Goal: Task Accomplishment & Management: Complete application form

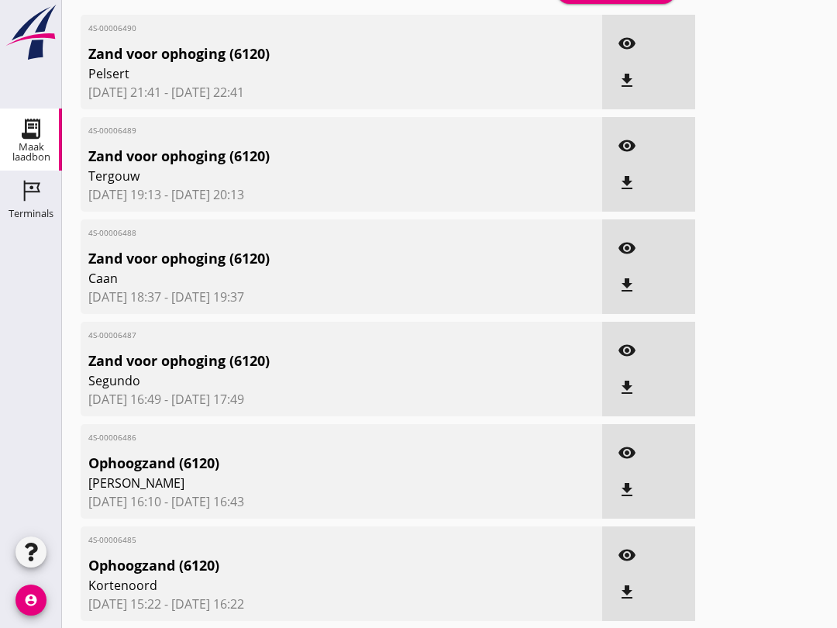
click at [25, 208] on div "Terminals" at bounding box center [31, 213] width 45 height 10
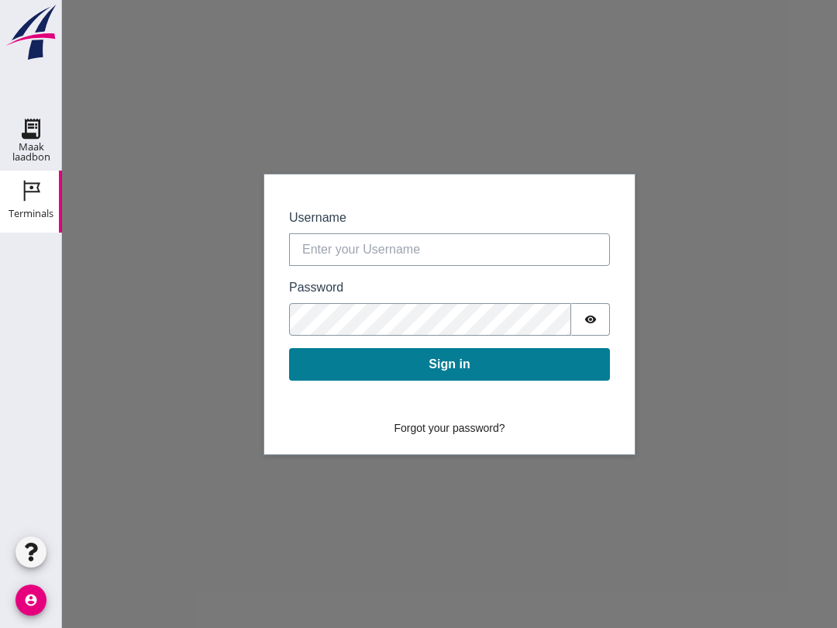
scroll to position [15, 0]
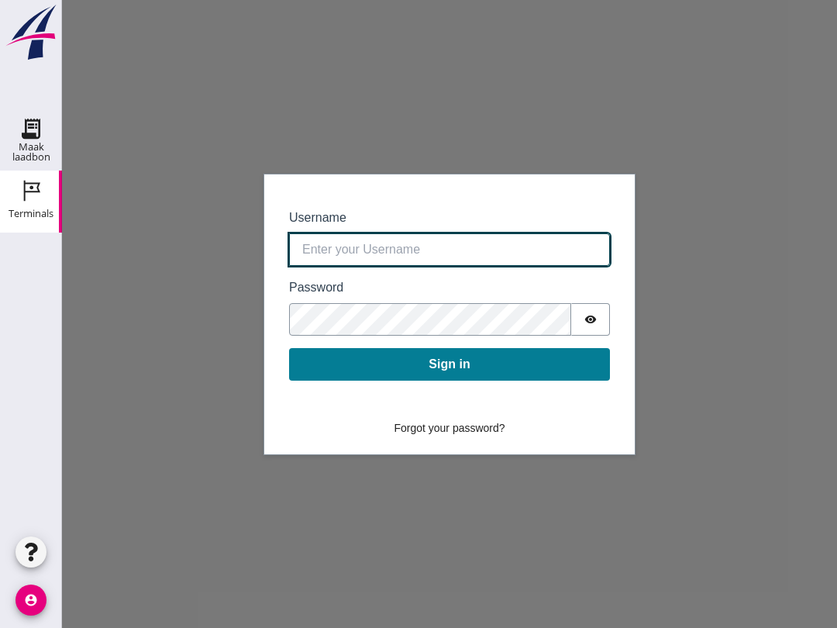
click at [463, 245] on input "Username" at bounding box center [449, 249] width 321 height 33
type input "[EMAIL_ADDRESS][DOMAIN_NAME]"
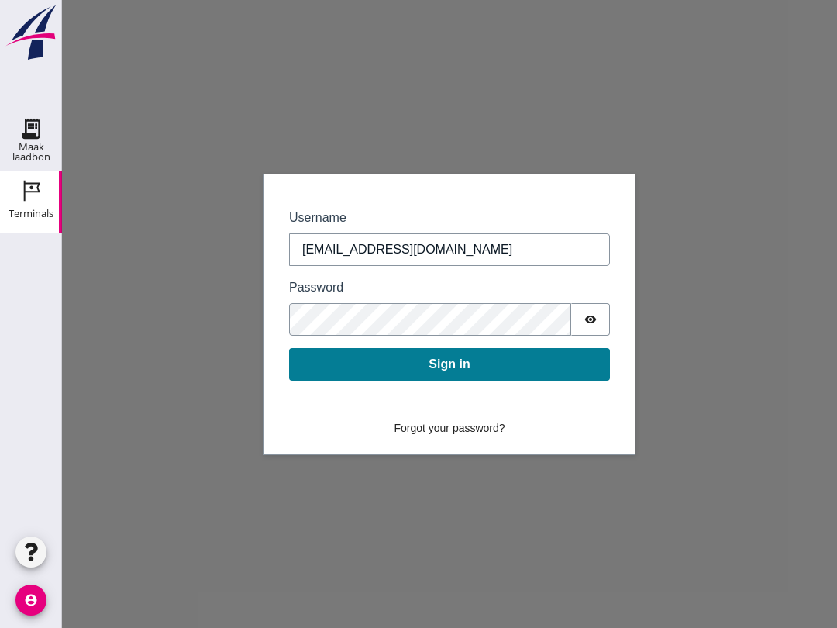
click at [423, 380] on button "Sign in" at bounding box center [449, 364] width 321 height 33
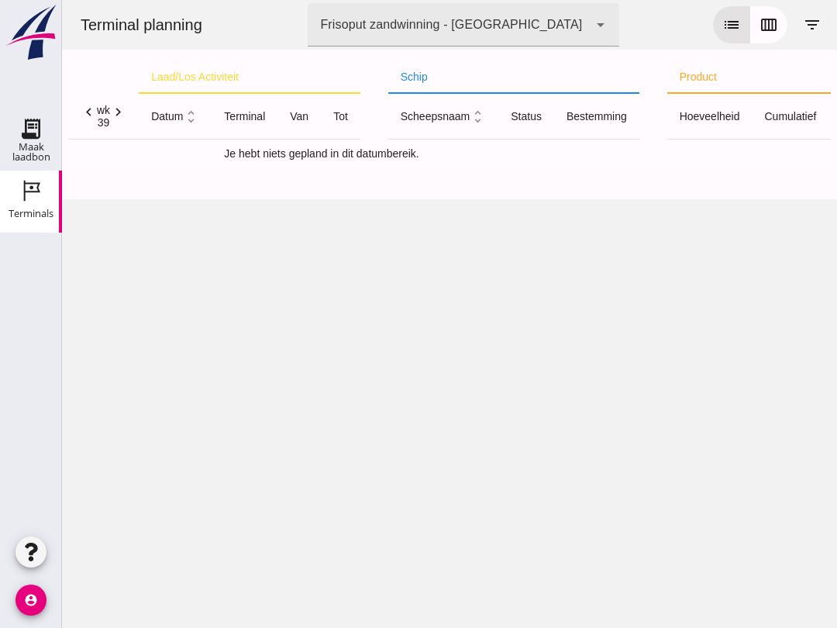
click at [731, 30] on icon "list" at bounding box center [731, 24] width 19 height 19
click at [777, 23] on icon "calendar_view_week" at bounding box center [768, 24] width 19 height 19
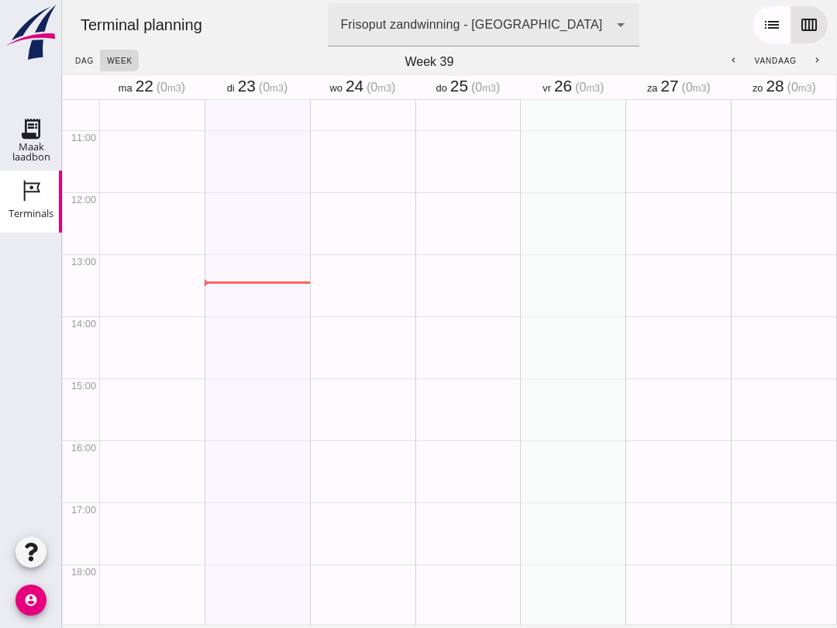
scroll to position [650, 0]
click at [28, 160] on div "Maak laadbon" at bounding box center [31, 152] width 62 height 20
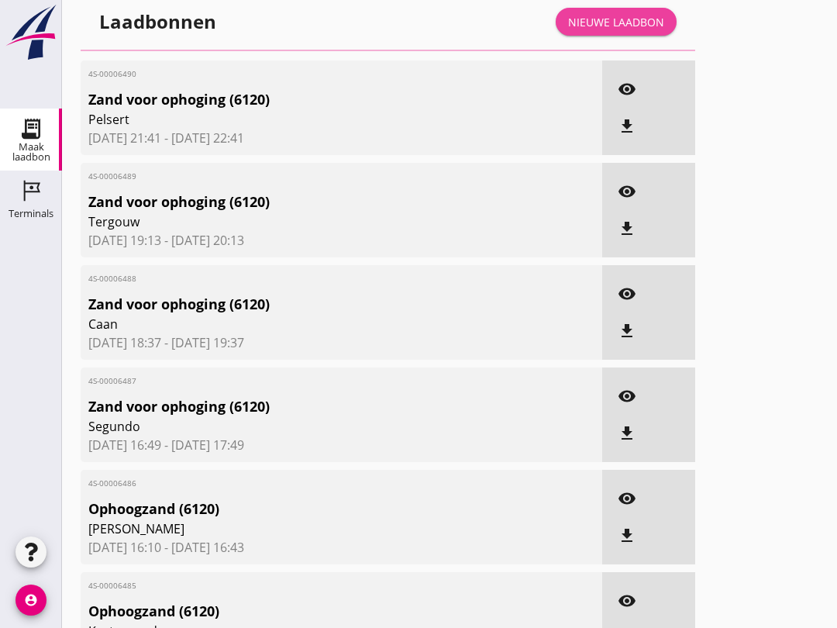
click at [608, 36] on link "Nieuwe laadbon" at bounding box center [616, 22] width 121 height 28
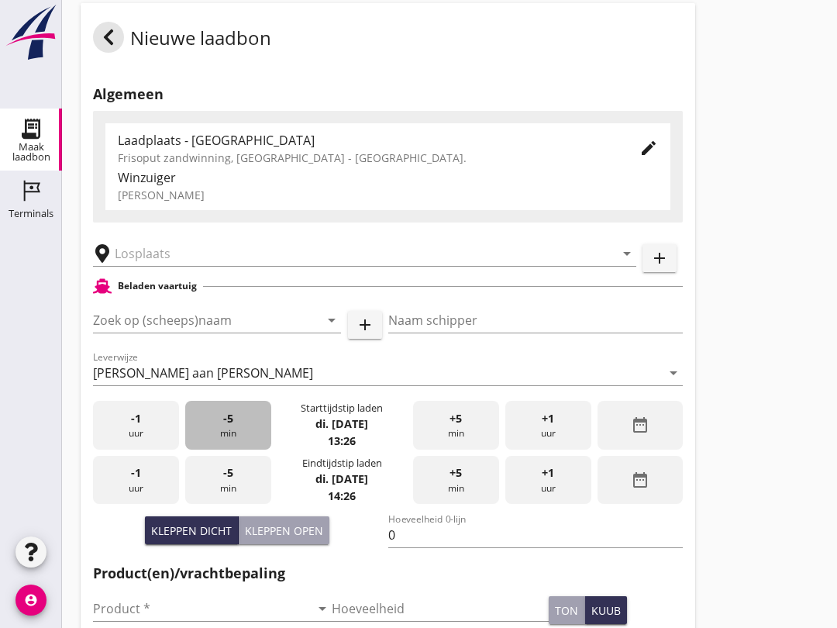
click at [239, 447] on div "-5 min" at bounding box center [228, 425] width 86 height 49
click at [225, 446] on div "-5 min" at bounding box center [228, 425] width 86 height 49
click at [168, 332] on input "Zoek op (scheeps)naam" at bounding box center [195, 320] width 205 height 25
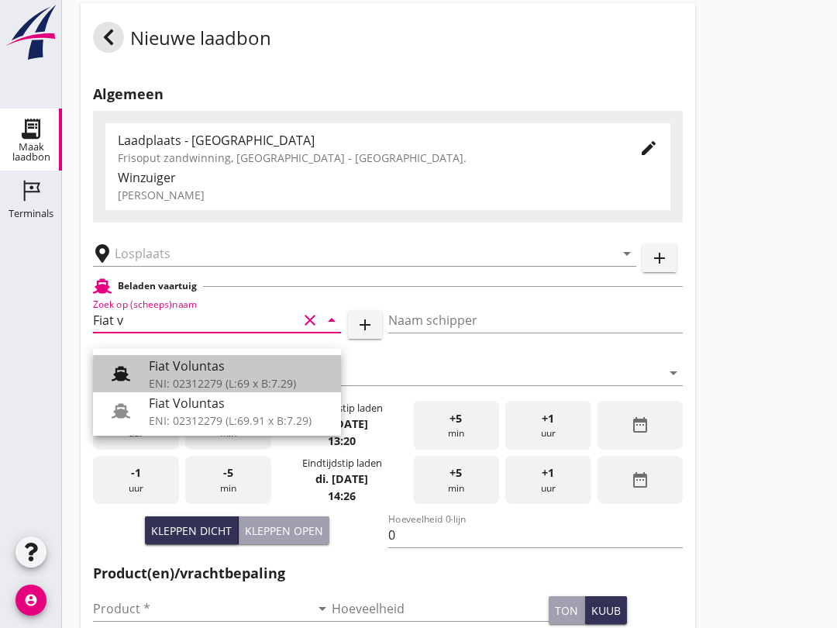
click at [198, 376] on div "ENI: 02312279 (L:69 x B:7.29)" at bounding box center [239, 383] width 180 height 16
type input "Fiat Voluntas"
type input "Nico"
type input "569"
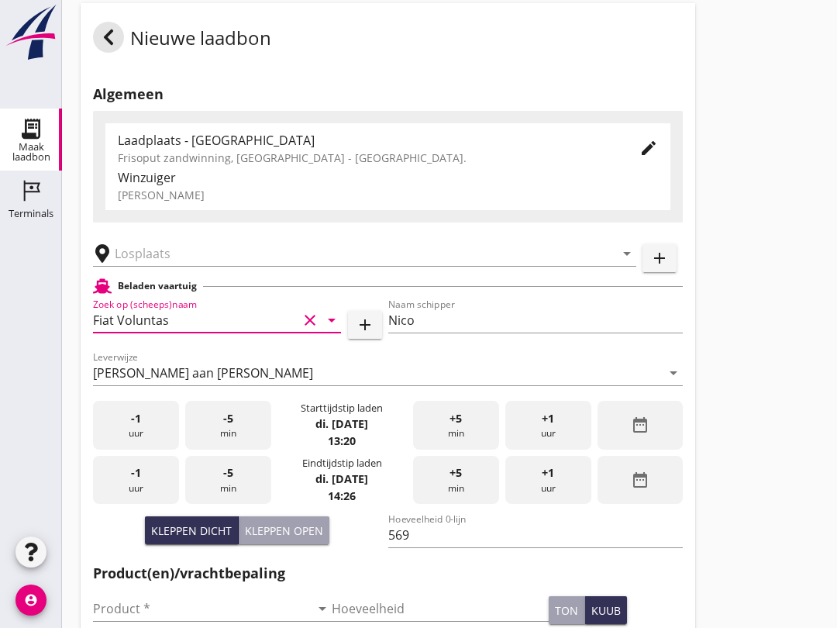
click at [154, 263] on input "text" at bounding box center [354, 253] width 478 height 25
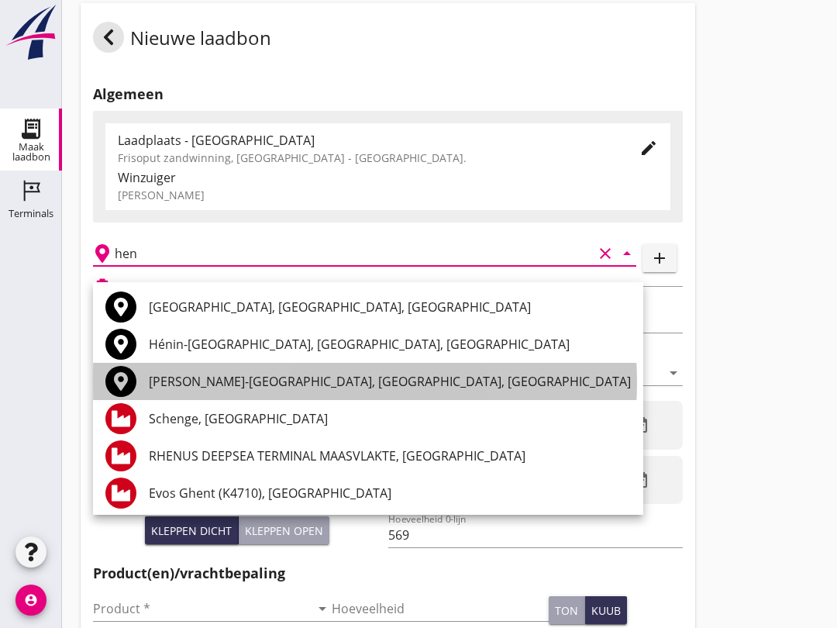
click at [338, 379] on div "[PERSON_NAME]-[GEOGRAPHIC_DATA], [GEOGRAPHIC_DATA], [GEOGRAPHIC_DATA]" at bounding box center [390, 381] width 482 height 19
type input "[PERSON_NAME]-[GEOGRAPHIC_DATA], [GEOGRAPHIC_DATA], [GEOGRAPHIC_DATA]"
